Goal: Information Seeking & Learning: Learn about a topic

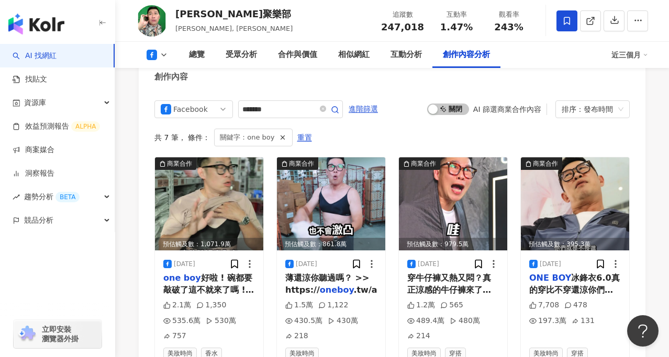
scroll to position [2877, 0]
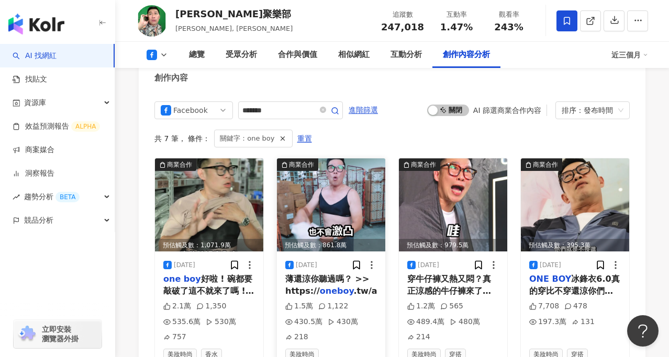
click at [335, 260] on div "2025/8/4" at bounding box center [331, 265] width 92 height 10
click at [331, 159] on img at bounding box center [331, 205] width 108 height 93
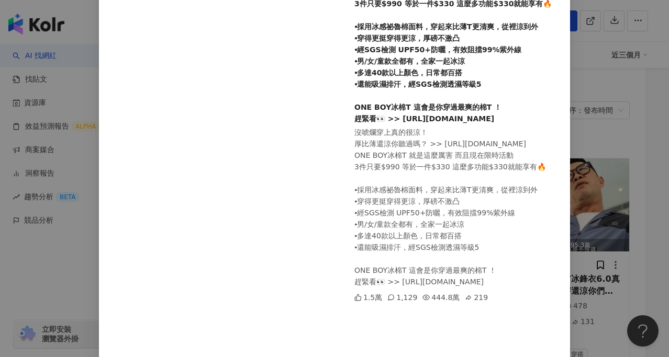
scroll to position [219, 0]
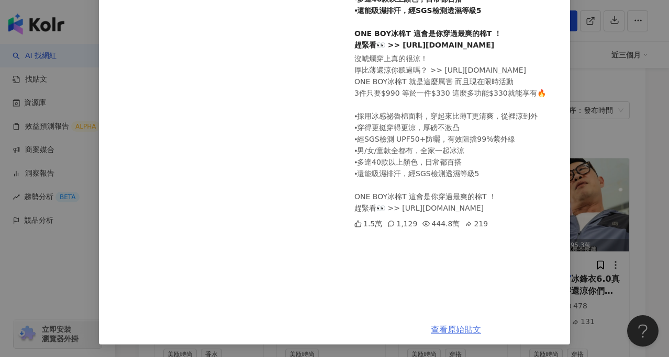
click at [453, 331] on link "查看原始貼文" at bounding box center [456, 330] width 50 height 10
click at [640, 207] on div "馬力歐聚樂部 2025/8/4 沒唬爛穿上真的很涼！ 厚比薄還涼你聽過嗎？ >> https://oneboy.tw/atSSW ONE BOY冰棉T 就是這…" at bounding box center [334, 178] width 669 height 357
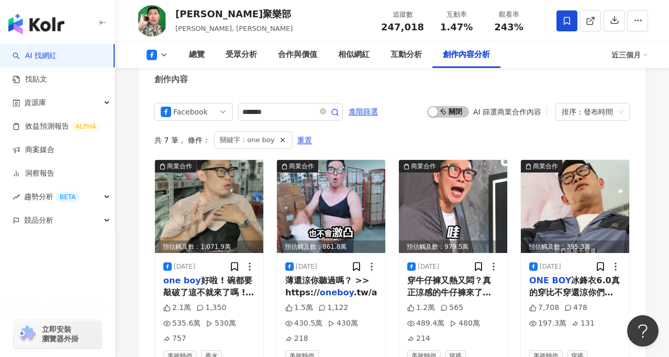
scroll to position [2876, 0]
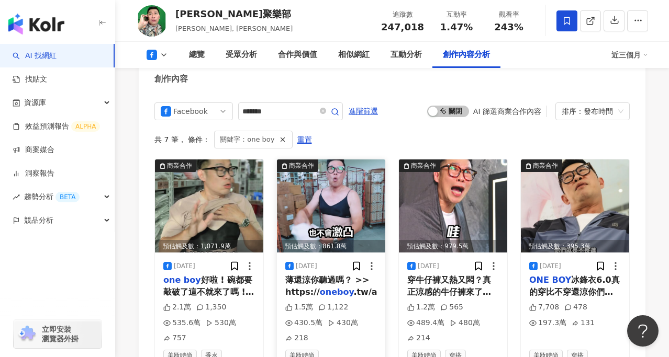
click at [326, 173] on img at bounding box center [331, 206] width 108 height 93
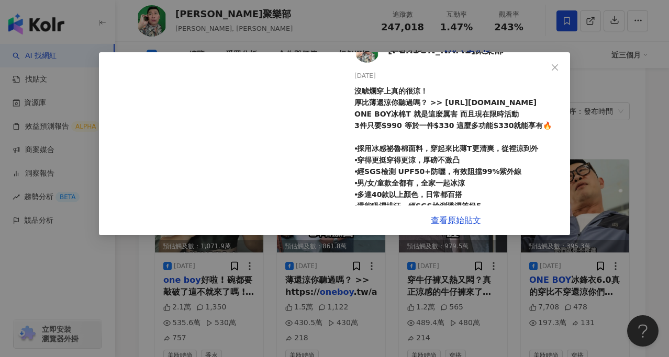
scroll to position [0, 0]
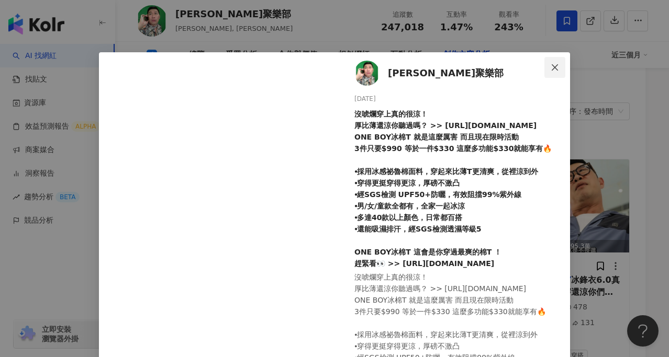
click at [560, 63] on span "Close" at bounding box center [554, 67] width 21 height 8
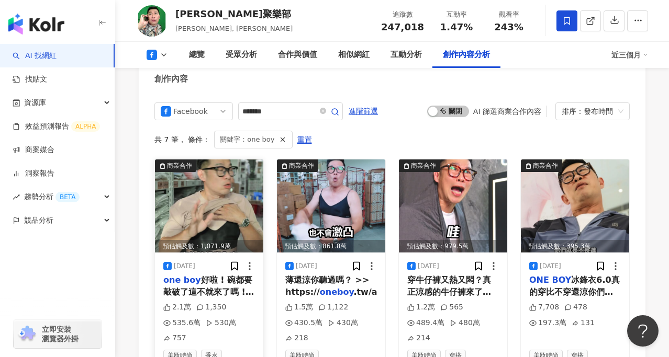
click at [217, 163] on img at bounding box center [209, 206] width 108 height 93
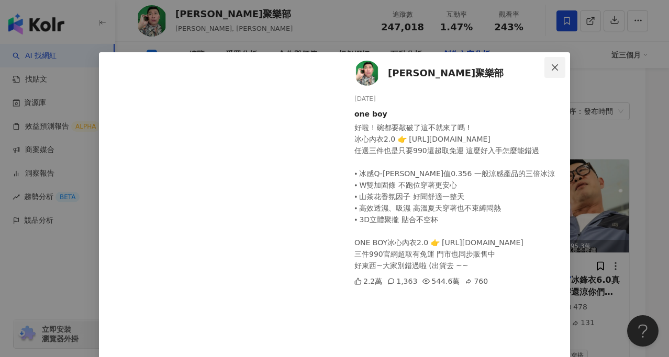
click at [555, 66] on icon "close" at bounding box center [554, 67] width 8 height 8
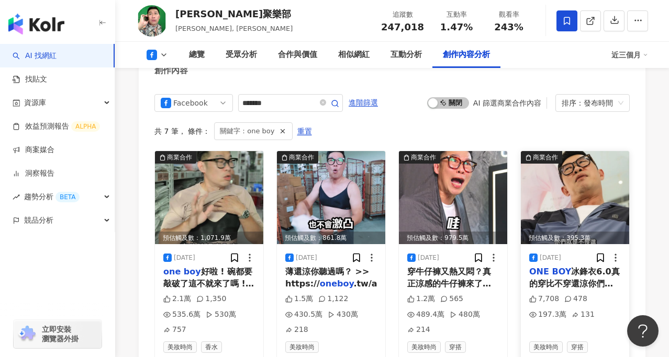
scroll to position [2878, 0]
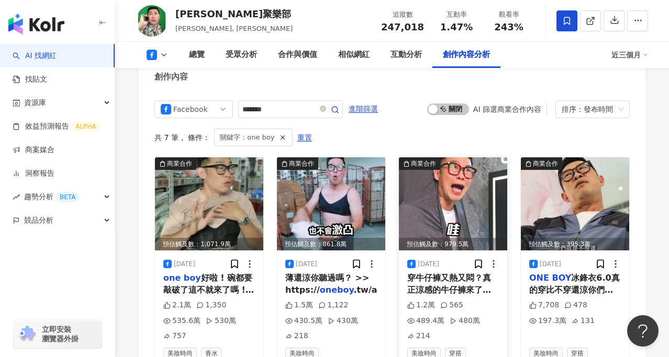
click at [458, 157] on img at bounding box center [453, 203] width 108 height 93
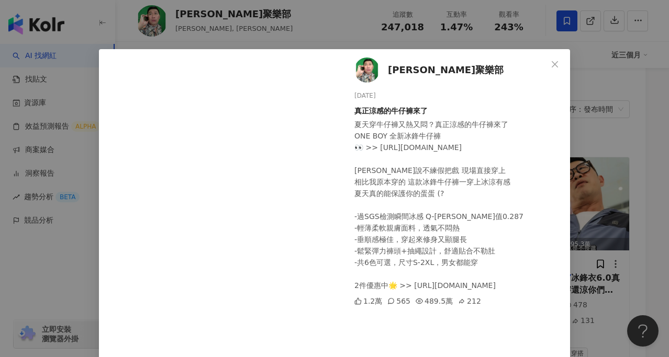
scroll to position [0, 0]
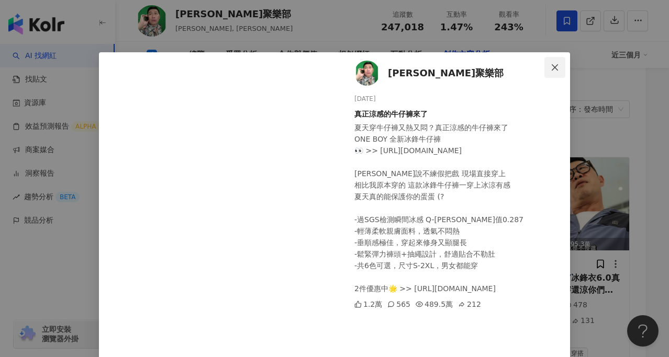
click at [558, 65] on icon "close" at bounding box center [554, 67] width 8 height 8
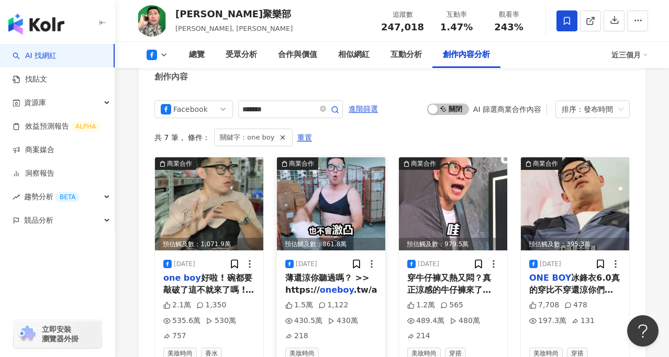
click at [346, 157] on img at bounding box center [331, 203] width 108 height 93
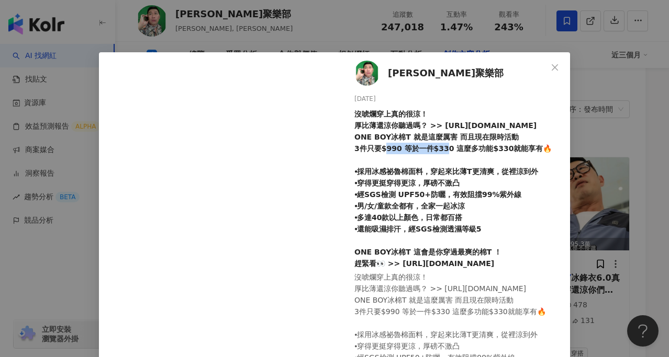
drag, startPoint x: 354, startPoint y: 151, endPoint x: 416, endPoint y: 150, distance: 62.3
click at [416, 150] on div "沒唬爛穿上真的很涼！ 厚比薄還涼你聽過嗎？ >> https://oneboy.tw/atSSW ONE BOY冰棉T 就是這麼厲害 而且現在限時活動 3件只…" at bounding box center [457, 188] width 207 height 161
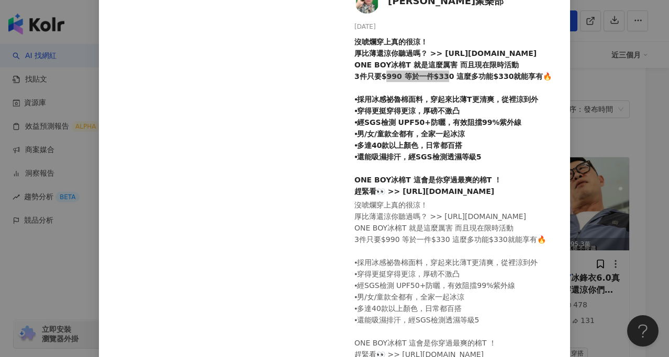
scroll to position [25, 0]
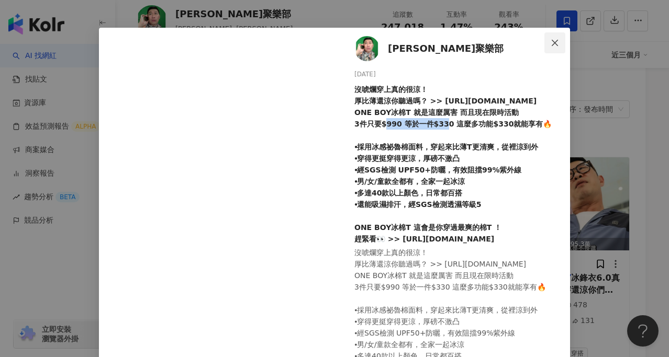
click at [555, 50] on button "Close" at bounding box center [554, 42] width 21 height 21
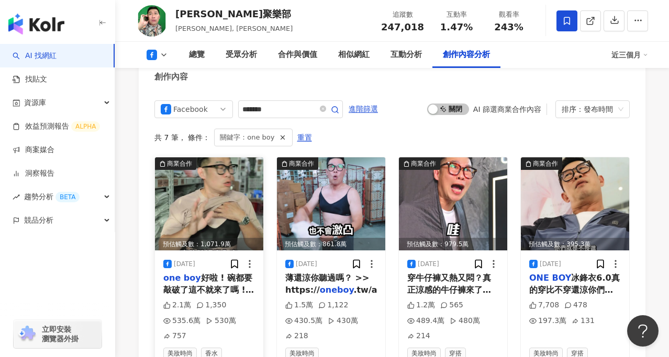
click at [225, 157] on img at bounding box center [209, 203] width 108 height 93
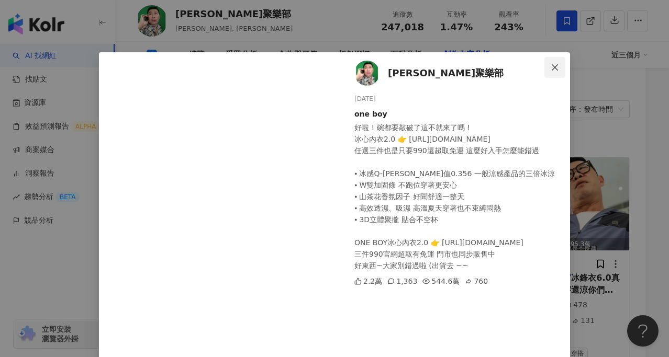
click at [558, 65] on icon "close" at bounding box center [554, 67] width 8 height 8
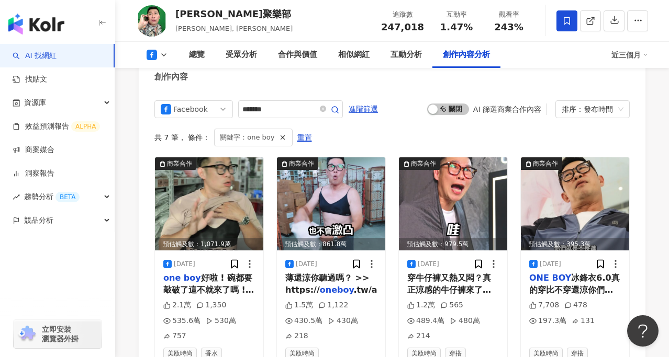
scroll to position [2875, 0]
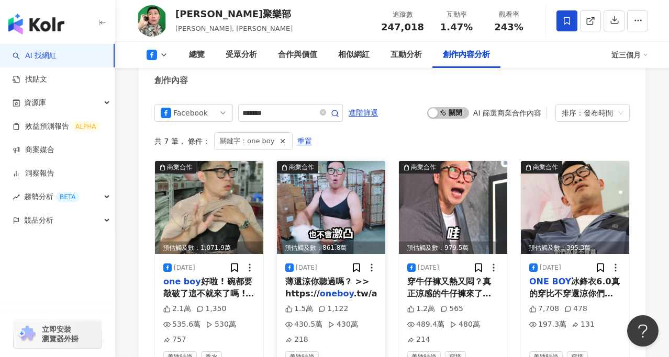
click at [322, 161] on img at bounding box center [331, 207] width 108 height 93
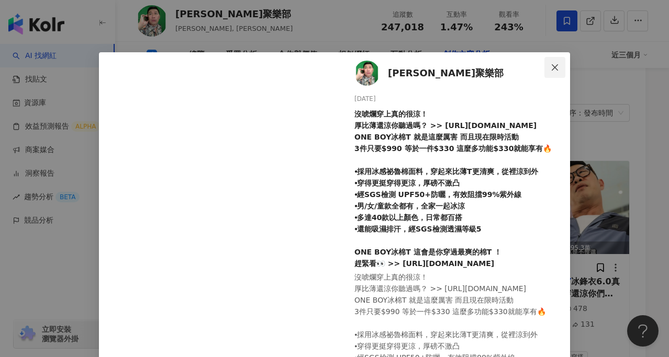
click at [559, 66] on span "Close" at bounding box center [554, 67] width 21 height 8
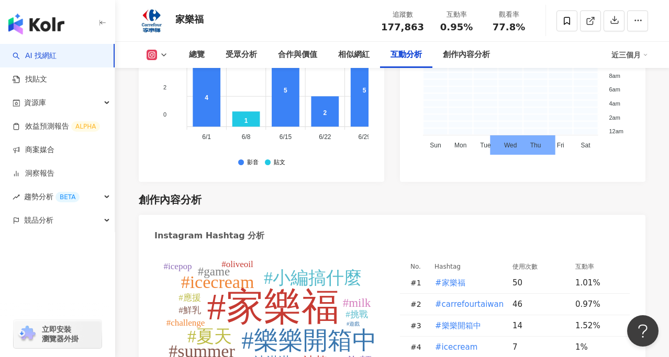
scroll to position [2950, 0]
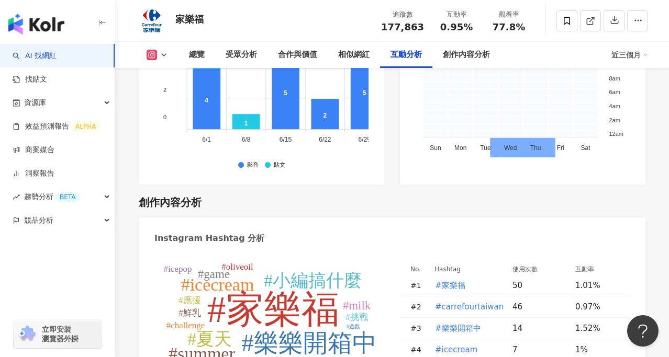
click at [160, 54] on icon at bounding box center [164, 55] width 8 height 8
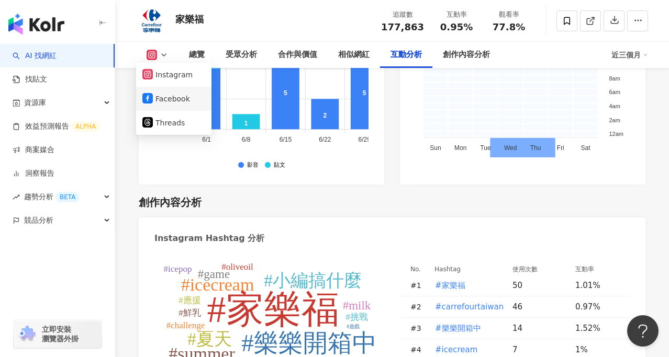
click at [171, 103] on button "Facebook" at bounding box center [173, 99] width 63 height 15
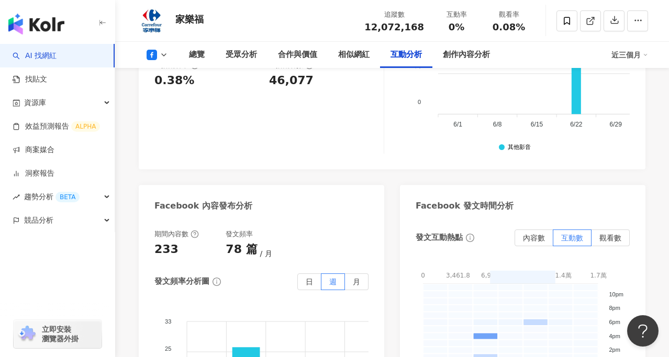
scroll to position [2159, 0]
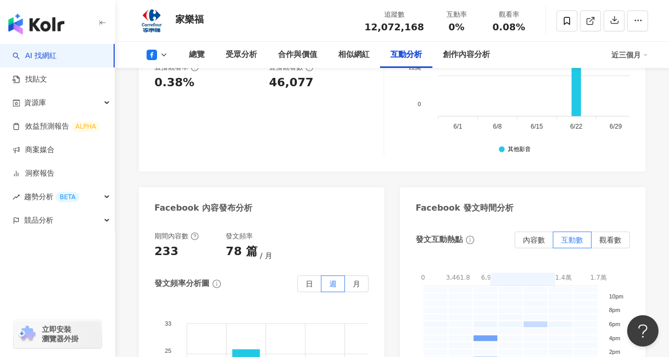
click at [623, 57] on div "近三個月" at bounding box center [629, 55] width 37 height 17
click at [627, 100] on link "近六個月" at bounding box center [633, 99] width 29 height 12
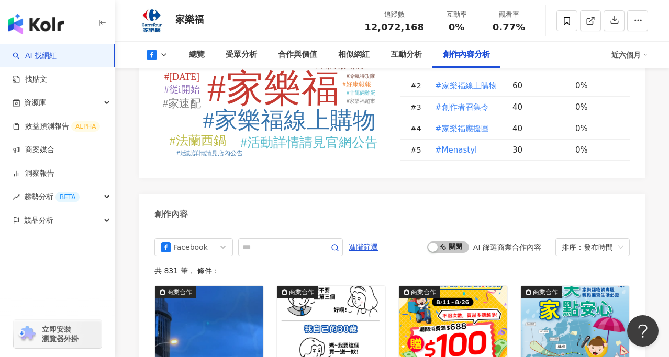
scroll to position [2666, 0]
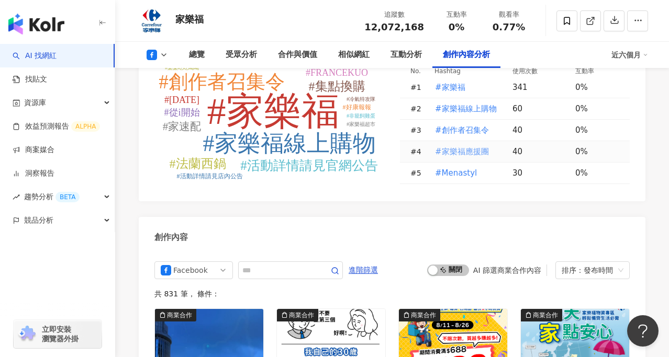
click at [469, 146] on span "#家樂福應援團" at bounding box center [462, 152] width 54 height 12
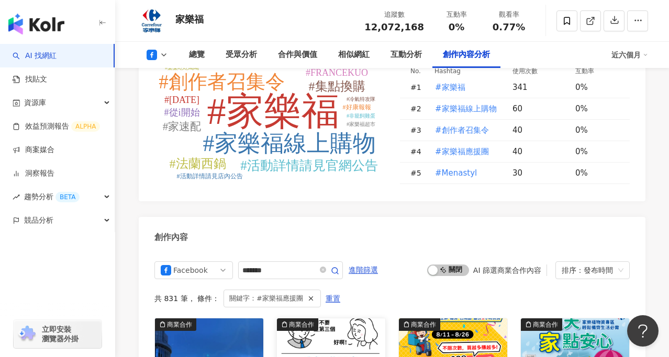
type input "*******"
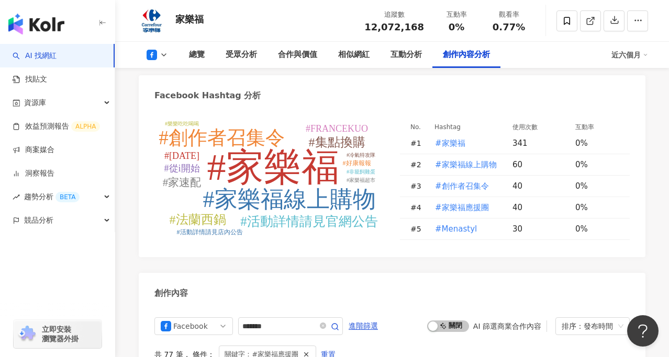
scroll to position [2590, 0]
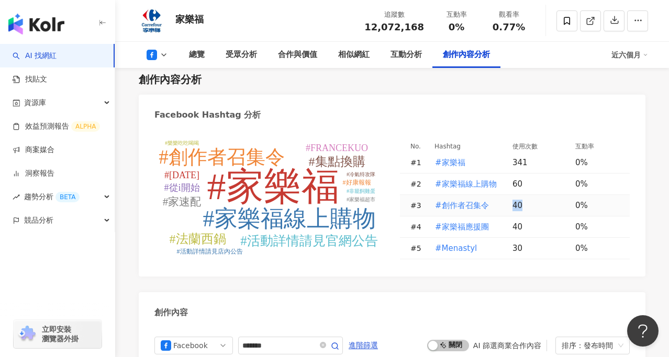
drag, startPoint x: 524, startPoint y: 195, endPoint x: 510, endPoint y: 195, distance: 14.1
click at [510, 195] on td "40" at bounding box center [535, 205] width 63 height 21
drag, startPoint x: 525, startPoint y: 216, endPoint x: 512, endPoint y: 194, distance: 25.3
click at [512, 194] on tbody "# 1 #家樂福 341 0% # 2 #家樂福線上購物 60 0% # 3 #創作者召集令 40 0% # 4 #家樂福應援團 40 0% # 5 #Men…" at bounding box center [515, 205] width 230 height 107
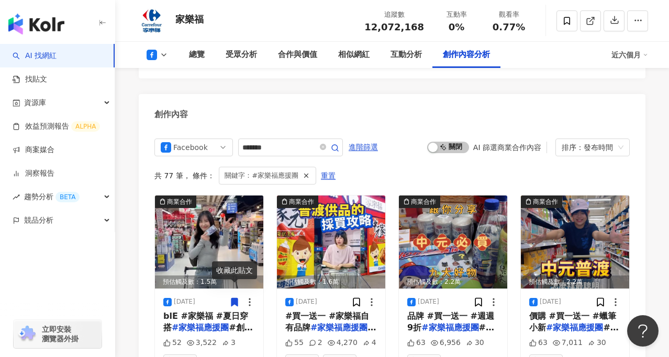
scroll to position [2789, 0]
click at [208, 218] on img at bounding box center [209, 241] width 108 height 93
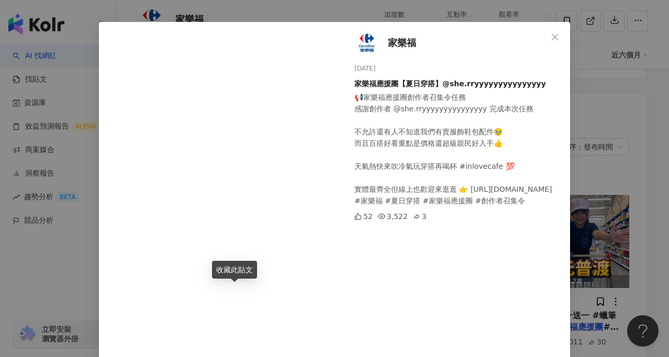
scroll to position [35, 0]
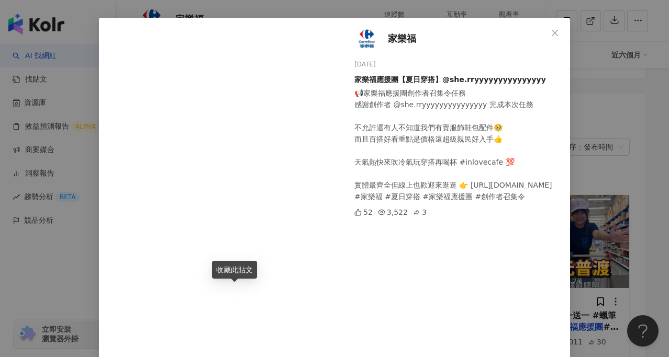
click at [624, 114] on div "家樂福 [DATE] 家樂福應援團【夏日穿搭】@she.[PERSON_NAME]家樂福應援團創作者召集令任務 感謝創作者 @she.rryyyyyyyyyy…" at bounding box center [334, 178] width 669 height 357
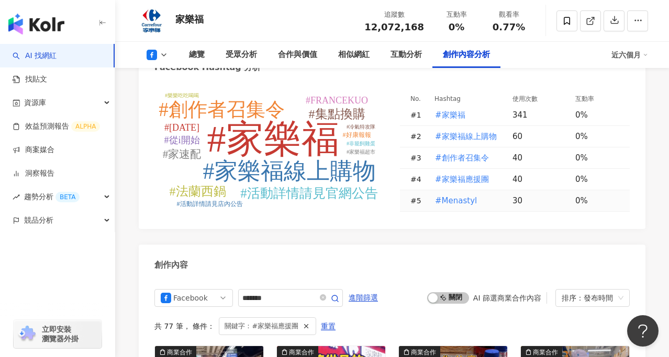
scroll to position [2640, 0]
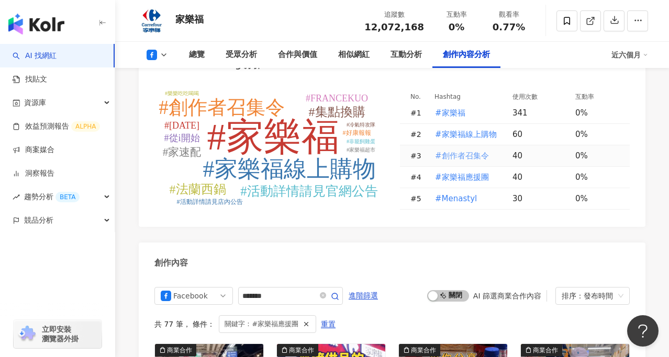
click at [476, 150] on span "#創作者召集令" at bounding box center [462, 156] width 54 height 12
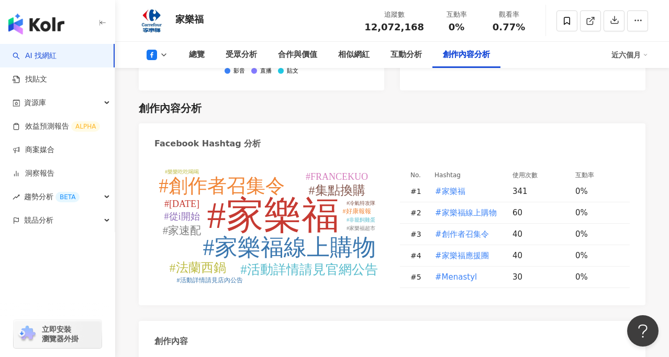
scroll to position [2562, 0]
